Goal: Navigation & Orientation: Find specific page/section

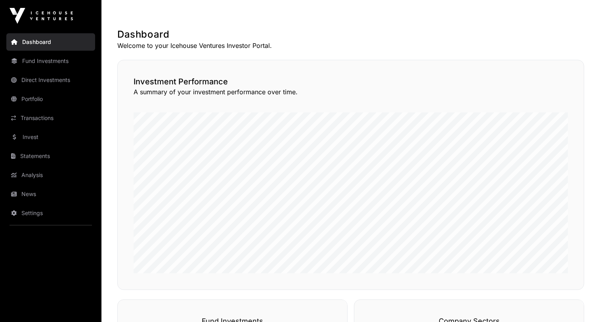
scroll to position [137, 0]
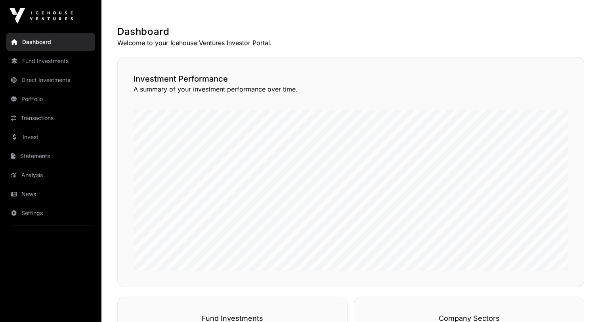
click at [33, 57] on link "Fund Investments" at bounding box center [50, 60] width 89 height 17
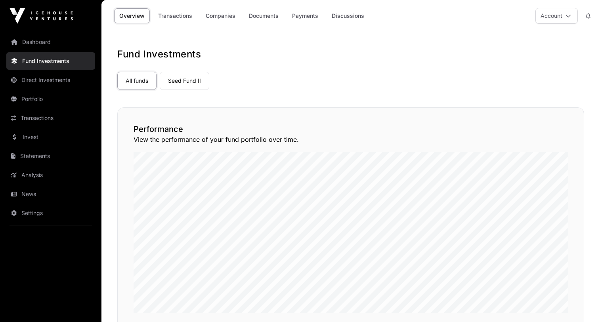
click at [220, 20] on link "Companies" at bounding box center [221, 15] width 40 height 15
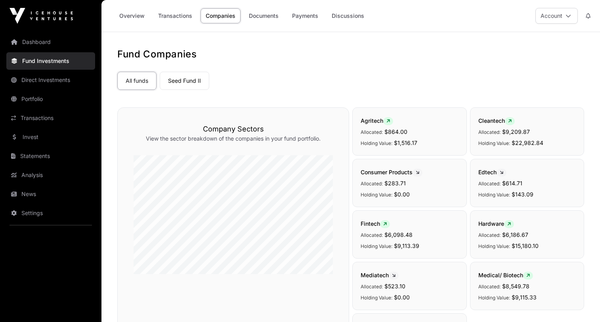
click at [45, 80] on link "Direct Investments" at bounding box center [50, 79] width 89 height 17
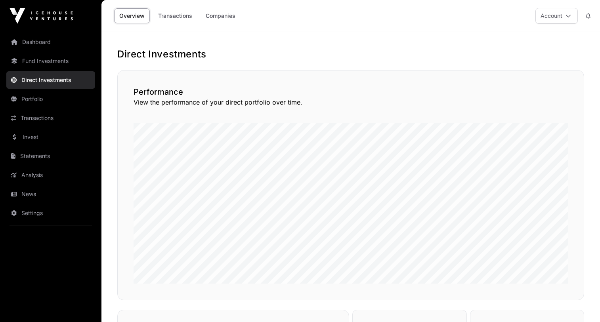
click at [222, 14] on link "Companies" at bounding box center [221, 15] width 40 height 15
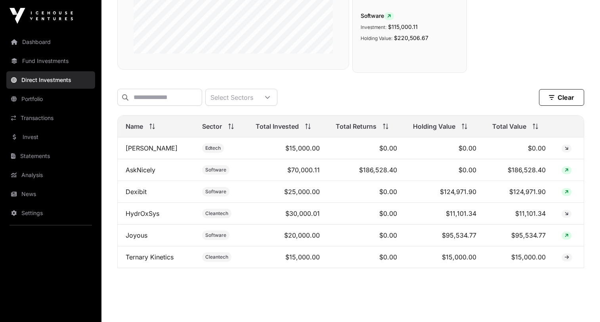
scroll to position [197, 0]
